Goal: Navigation & Orientation: Find specific page/section

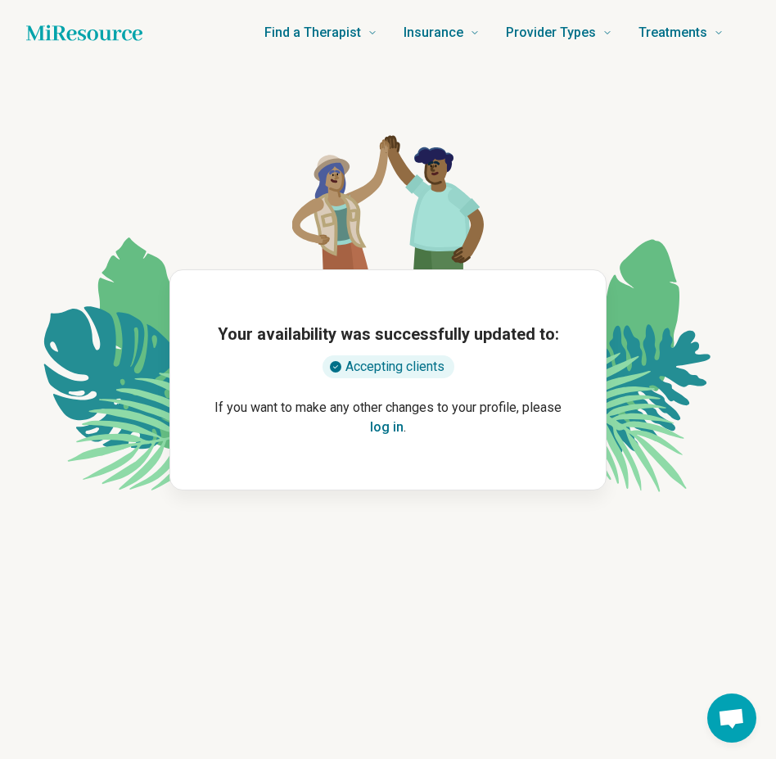
click at [394, 417] on button "log in" at bounding box center [387, 427] width 34 height 20
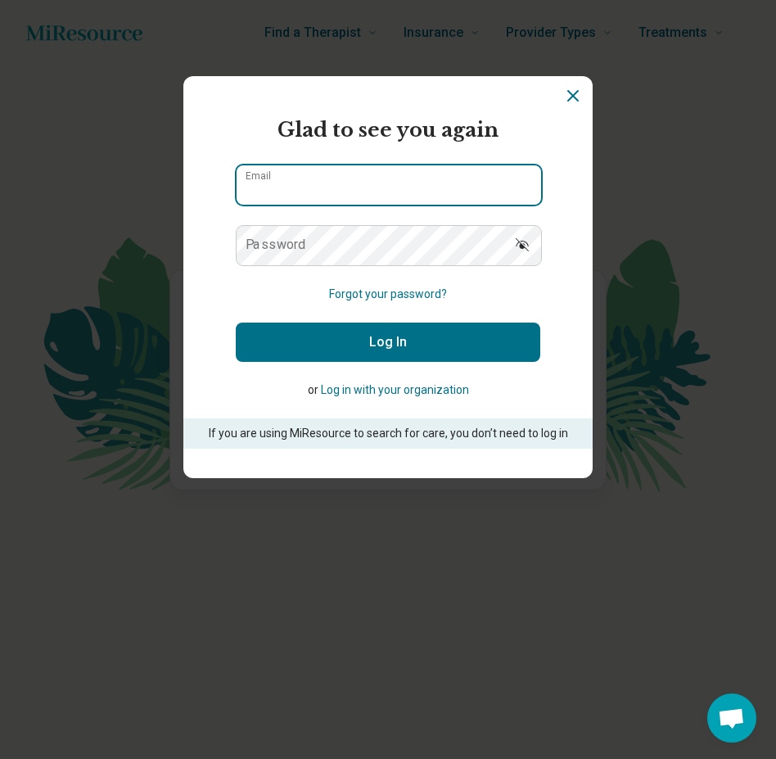
type input "**********"
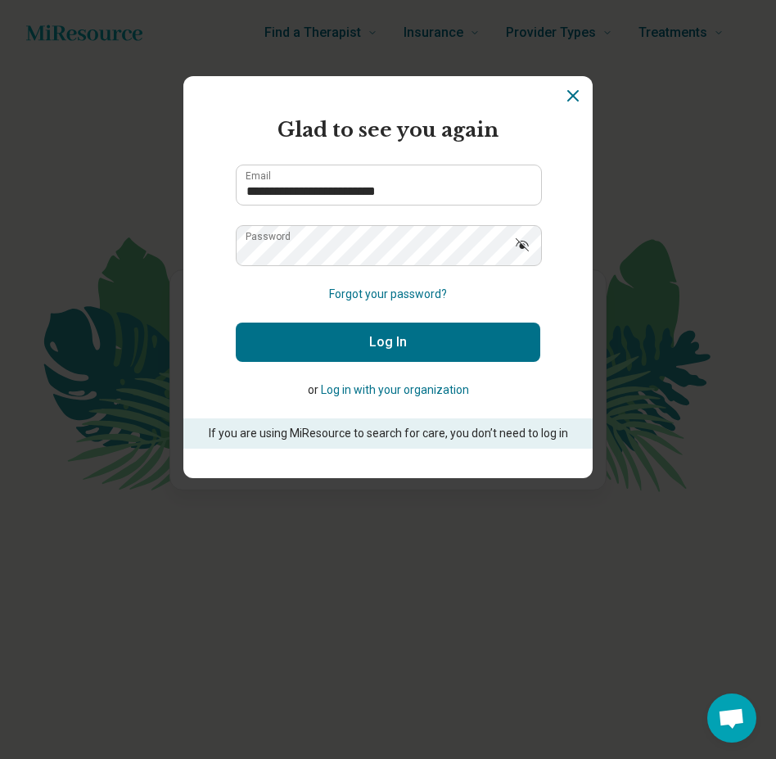
click at [345, 337] on button "Log In" at bounding box center [388, 341] width 304 height 39
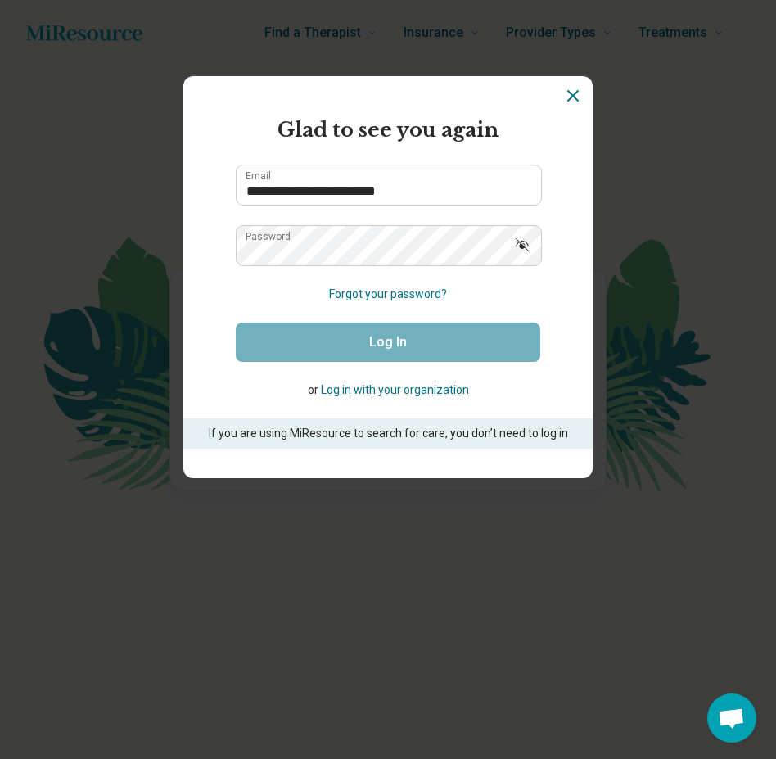
click at [405, 390] on button "Log in with your organization" at bounding box center [395, 389] width 148 height 17
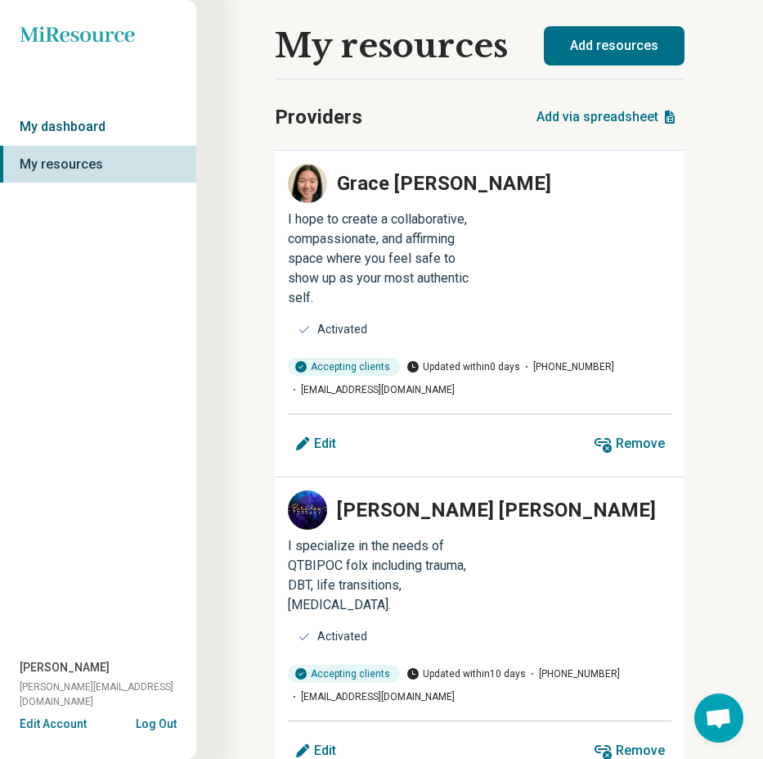
click at [48, 124] on link "My dashboard" at bounding box center [98, 127] width 196 height 38
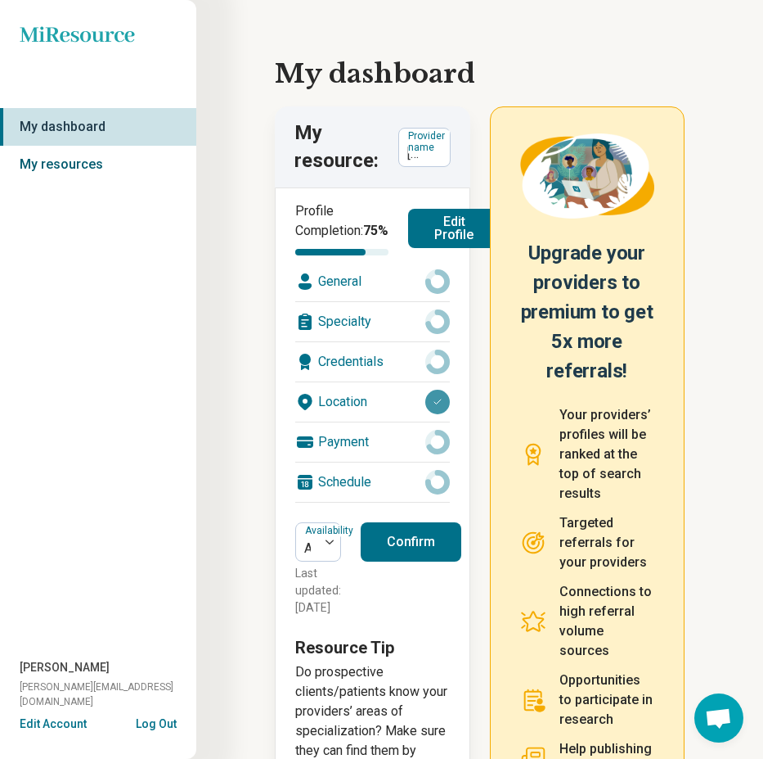
click at [79, 163] on link "My resources" at bounding box center [98, 165] width 196 height 38
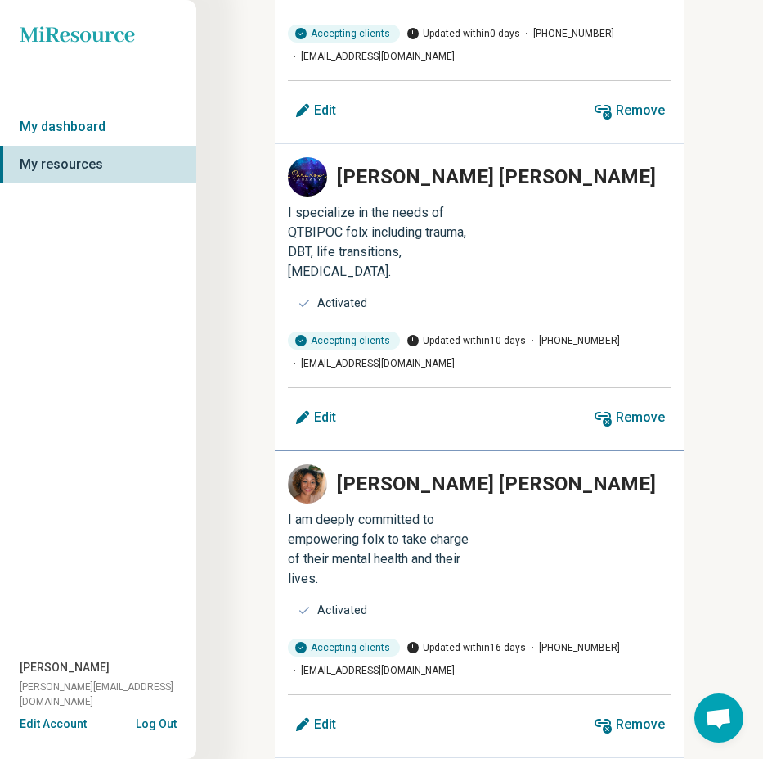
scroll to position [684, 0]
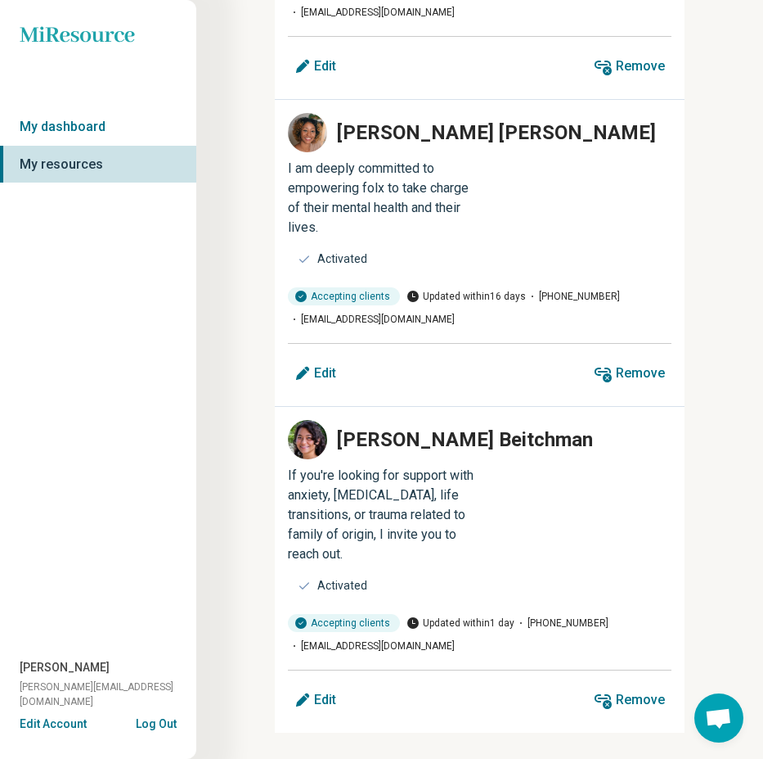
click at [56, 727] on button "Edit Account" at bounding box center [53, 723] width 67 height 17
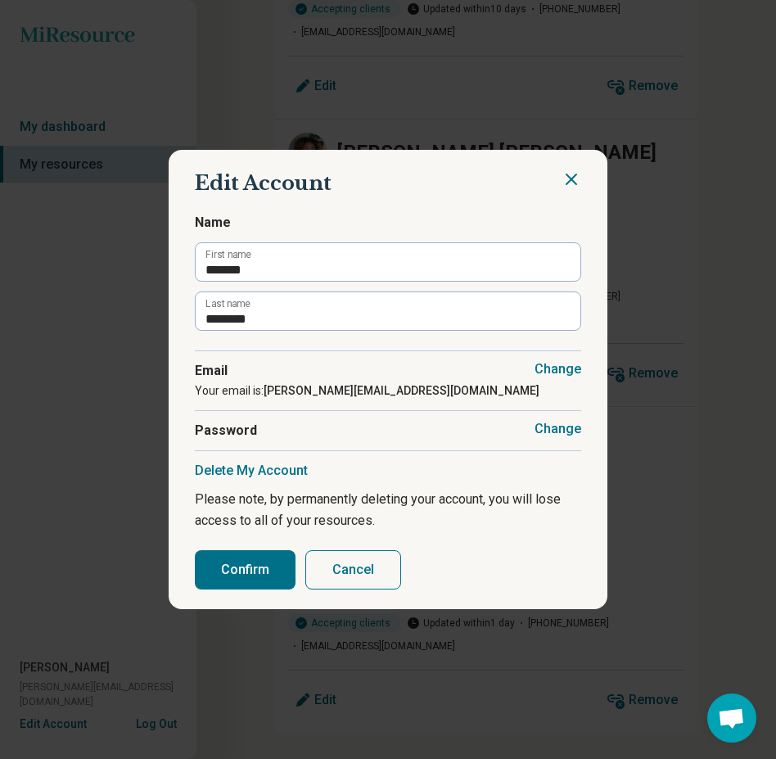
click at [357, 574] on button "Cancel" at bounding box center [353, 569] width 96 height 39
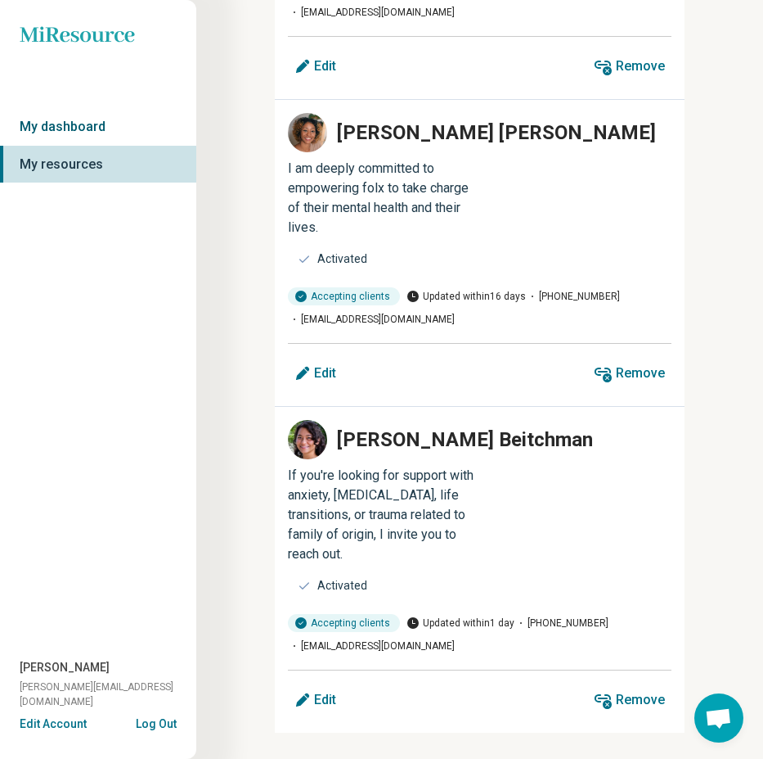
click at [65, 127] on link "My dashboard" at bounding box center [98, 127] width 196 height 38
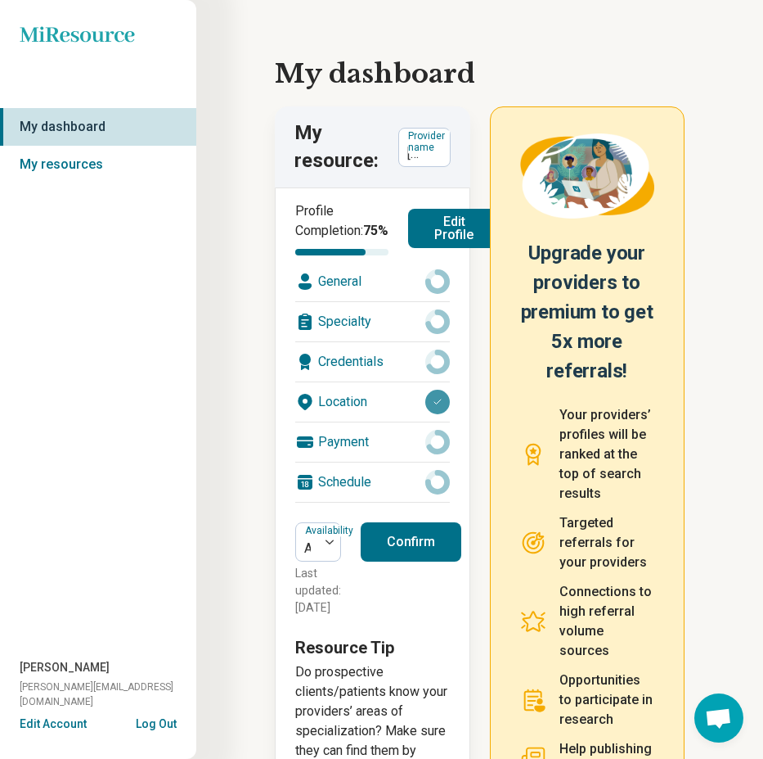
scroll to position [146, 0]
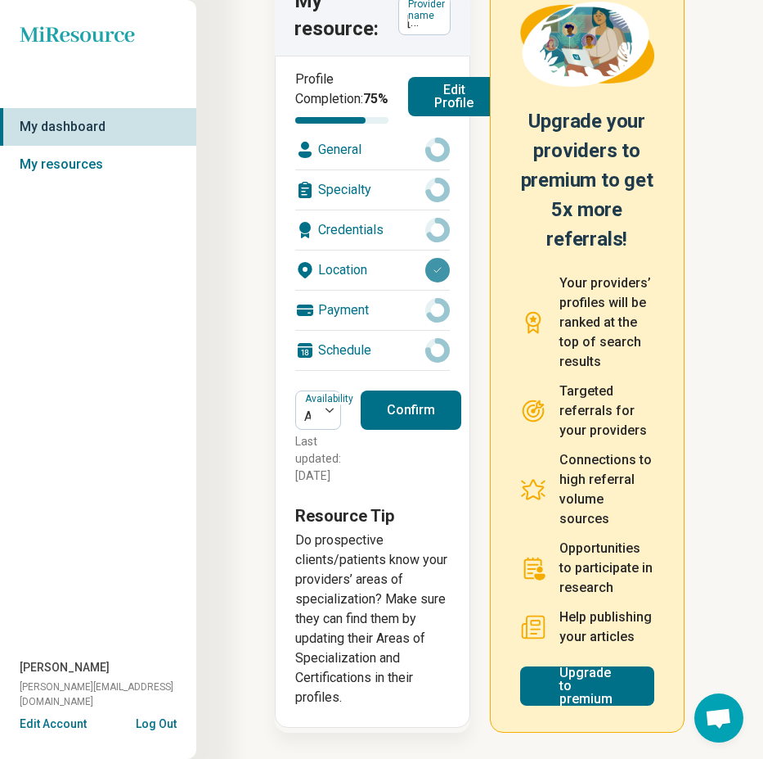
click at [350, 187] on div "Specialty" at bounding box center [372, 189] width 155 height 39
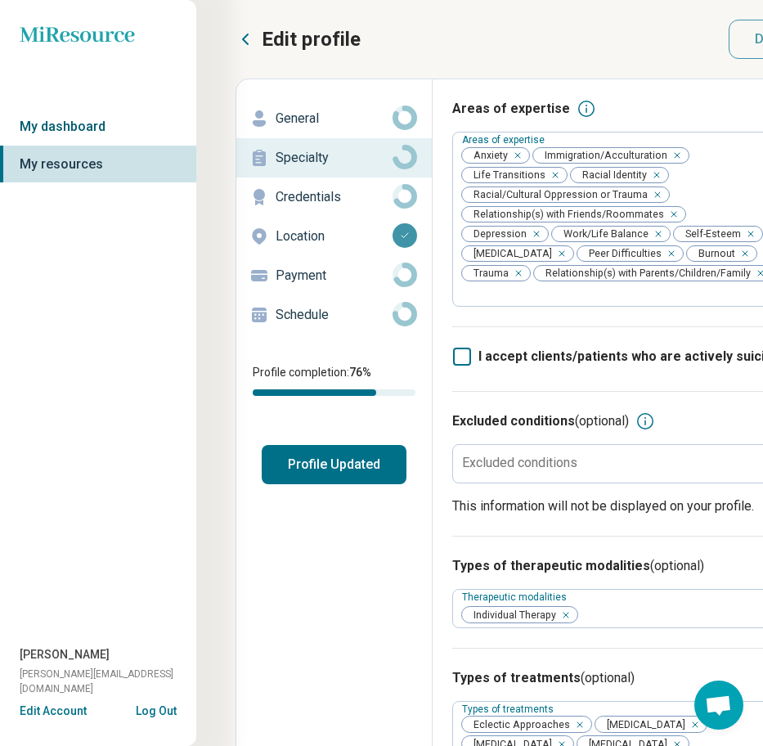
click at [43, 119] on link "My dashboard" at bounding box center [98, 127] width 196 height 38
